Goal: Information Seeking & Learning: Learn about a topic

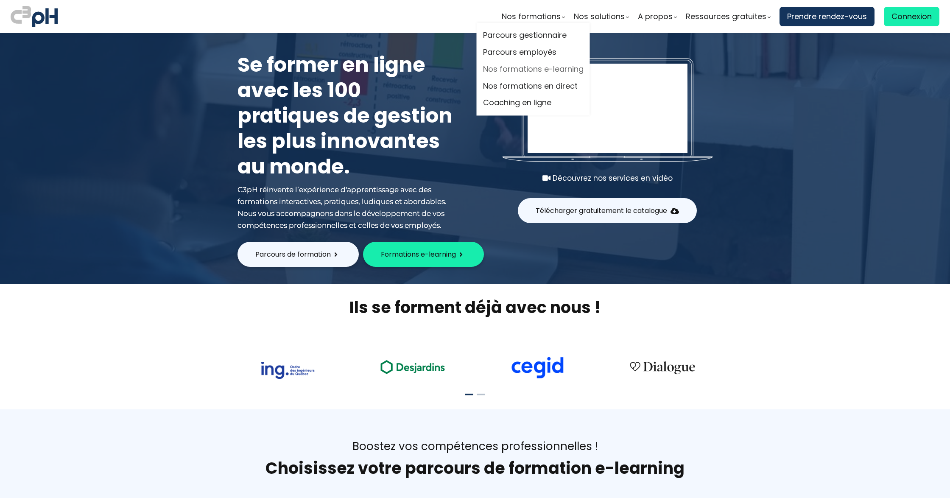
click at [545, 70] on link "Nos formations e-learning" at bounding box center [533, 69] width 100 height 13
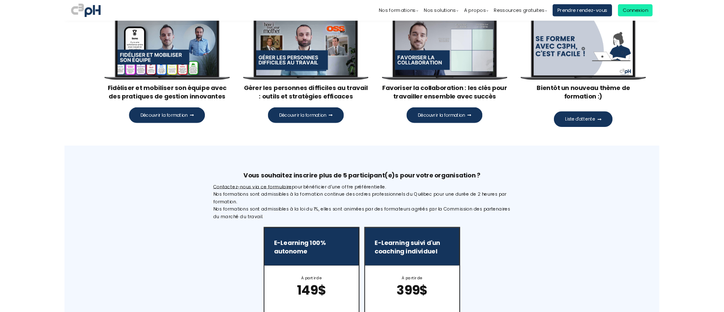
scroll to position [339, 0]
